Goal: Learn about a topic: Learn about a topic

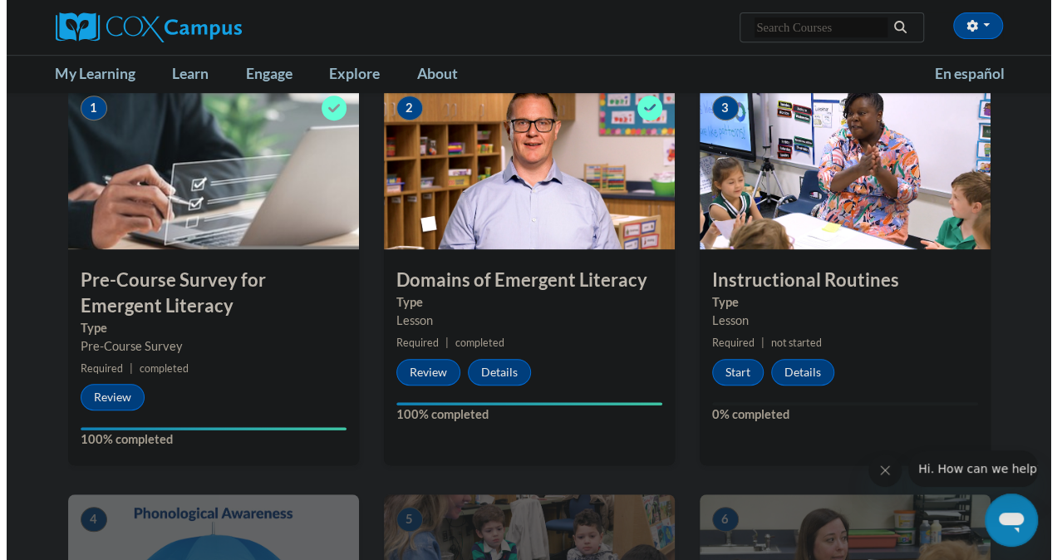
scroll to position [341, 0]
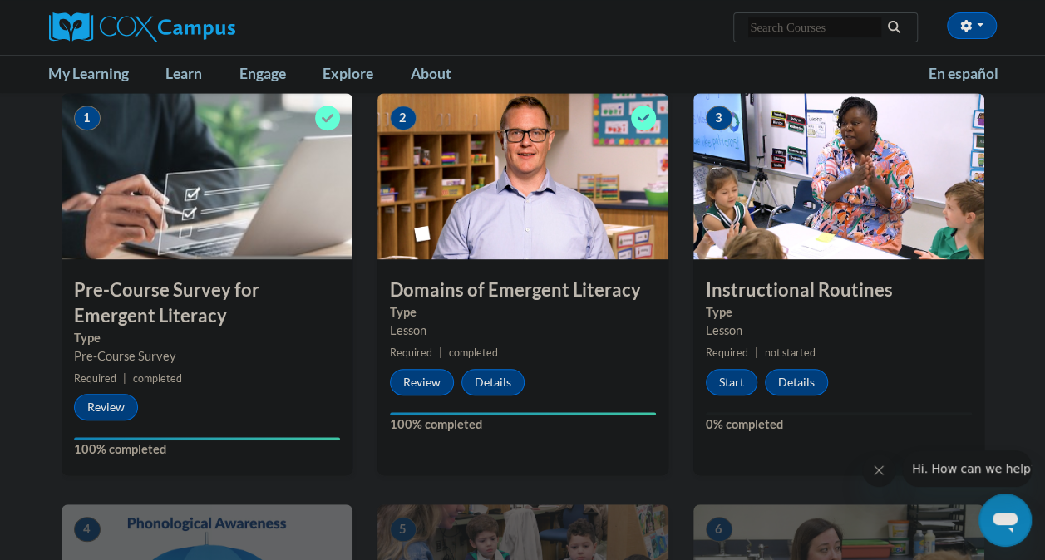
click at [864, 185] on img at bounding box center [838, 176] width 291 height 166
click at [731, 379] on button "Start" at bounding box center [732, 382] width 52 height 27
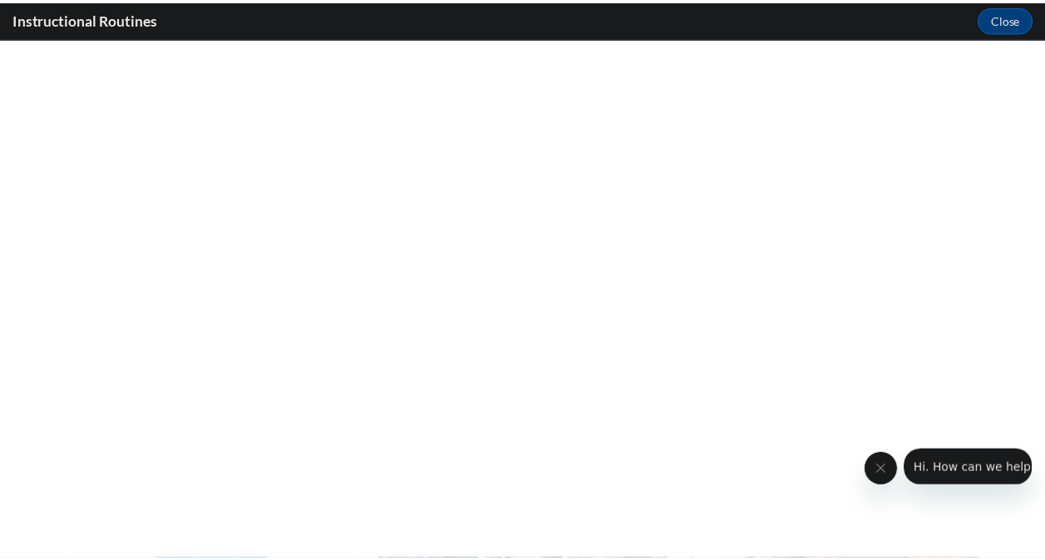
scroll to position [0, 0]
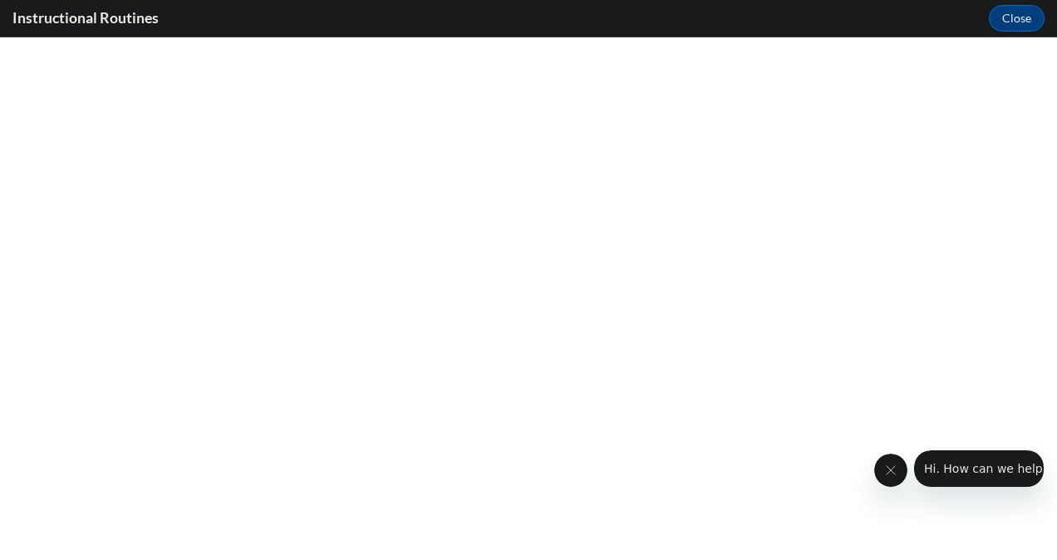
click at [888, 463] on button "Close message from company" at bounding box center [890, 470] width 33 height 33
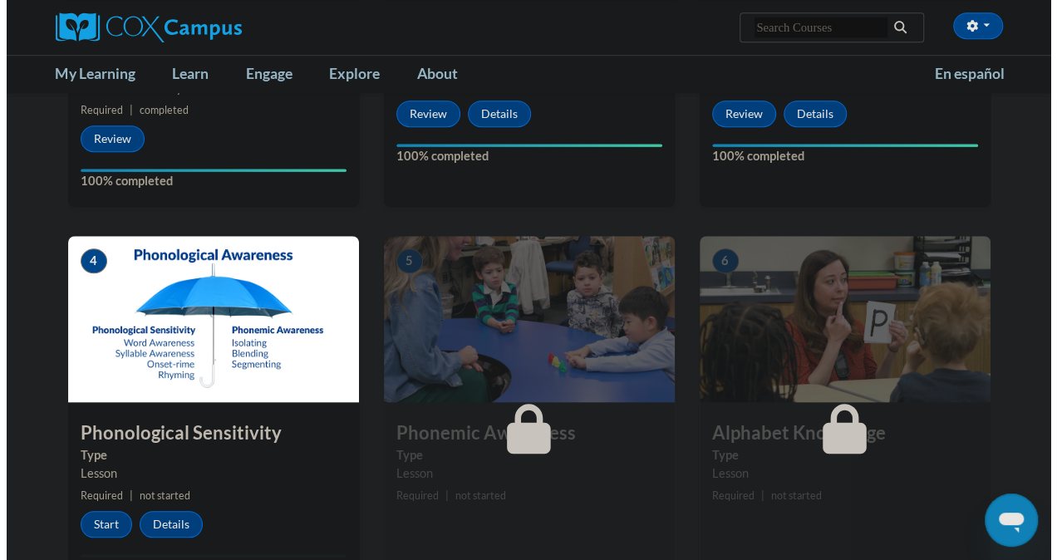
scroll to position [614, 0]
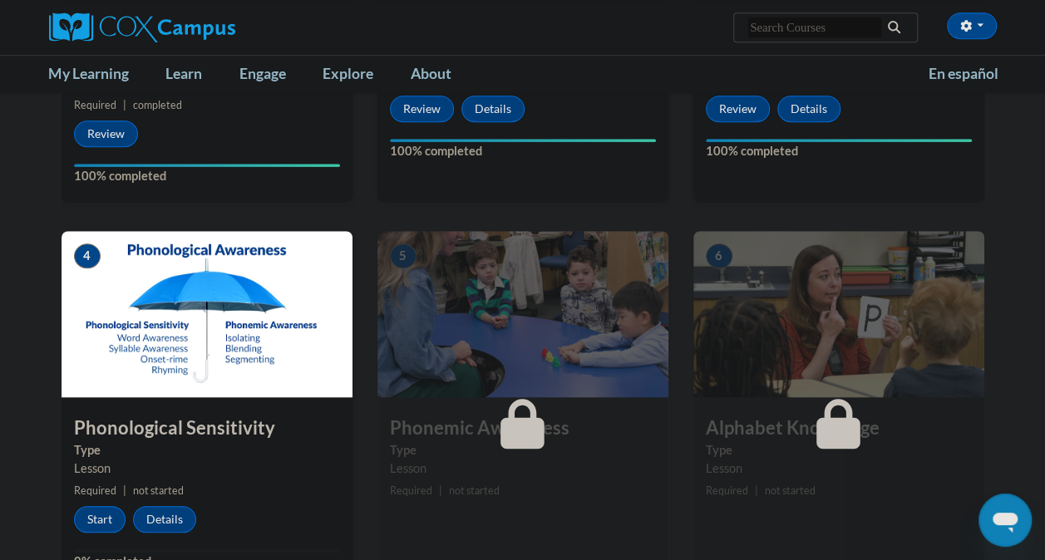
click at [97, 521] on button "Start" at bounding box center [100, 519] width 52 height 27
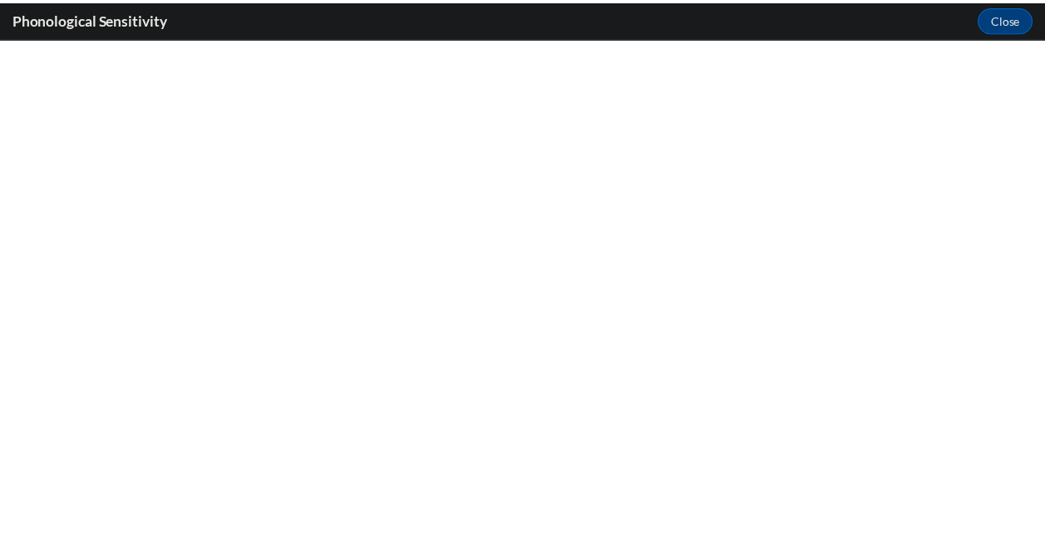
scroll to position [0, 0]
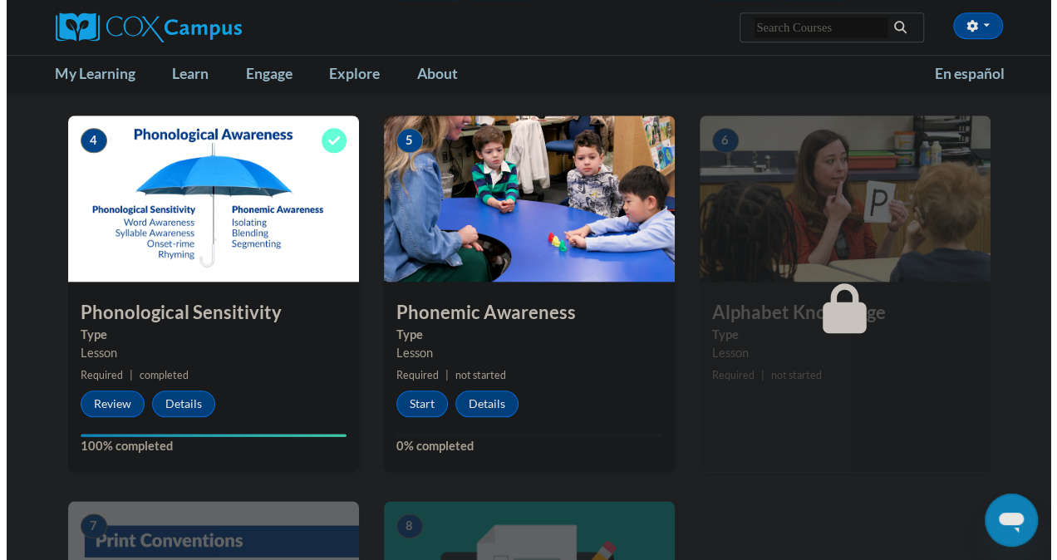
scroll to position [721, 0]
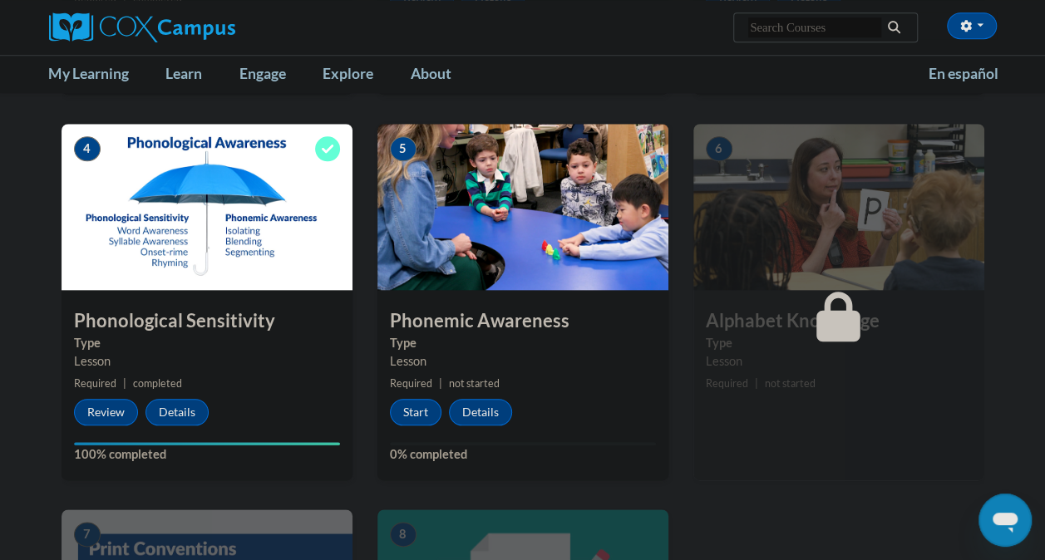
click at [404, 409] on button "Start" at bounding box center [416, 412] width 52 height 27
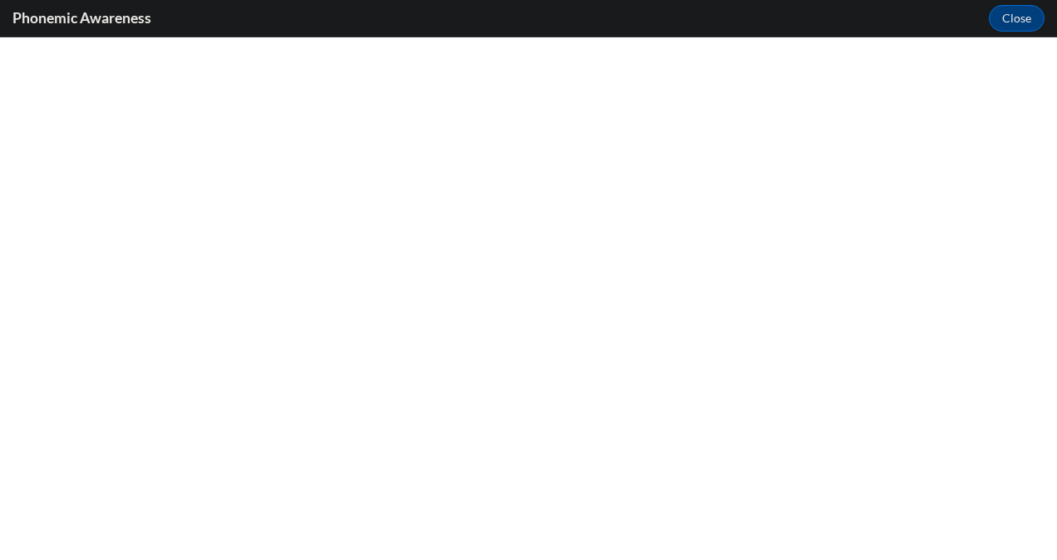
scroll to position [0, 0]
